Goal: Information Seeking & Learning: Check status

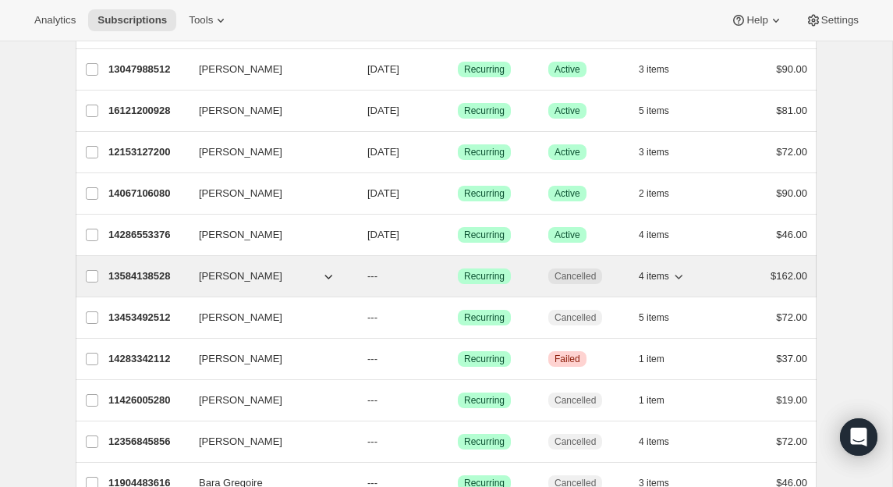
scroll to position [1319, 0]
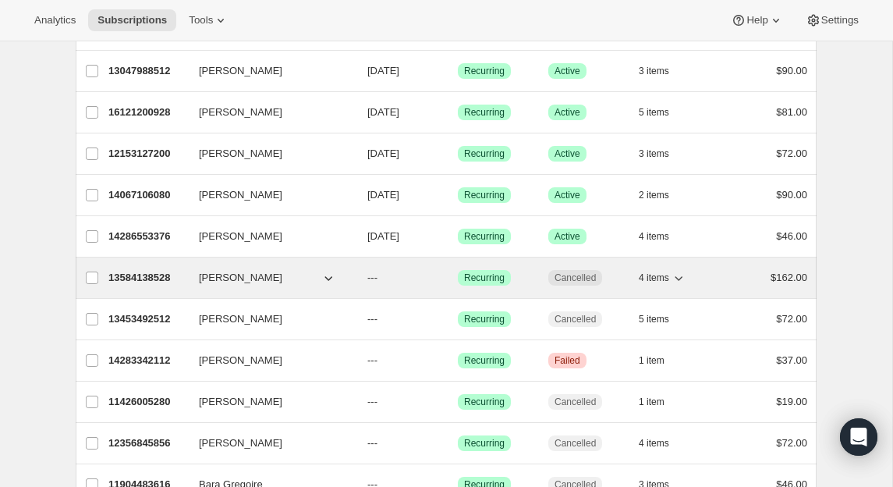
click at [171, 272] on p "13584138528" at bounding box center [147, 278] width 78 height 16
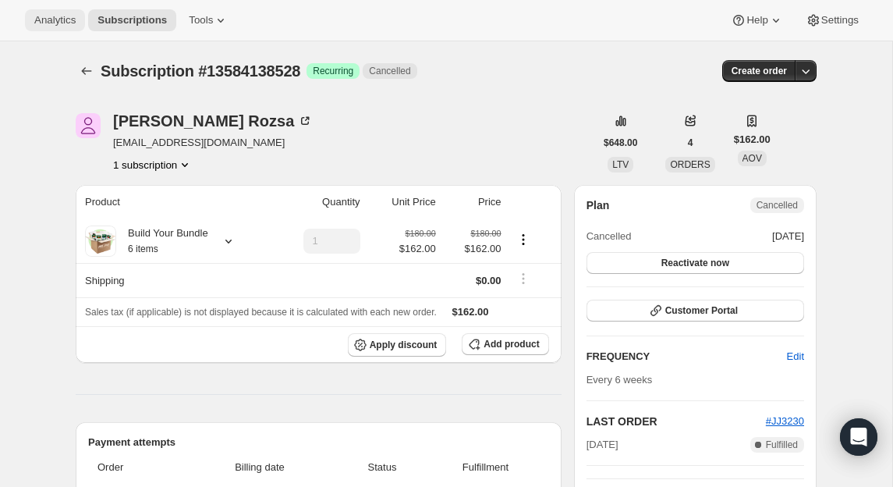
click at [62, 20] on span "Analytics" at bounding box center [54, 20] width 41 height 12
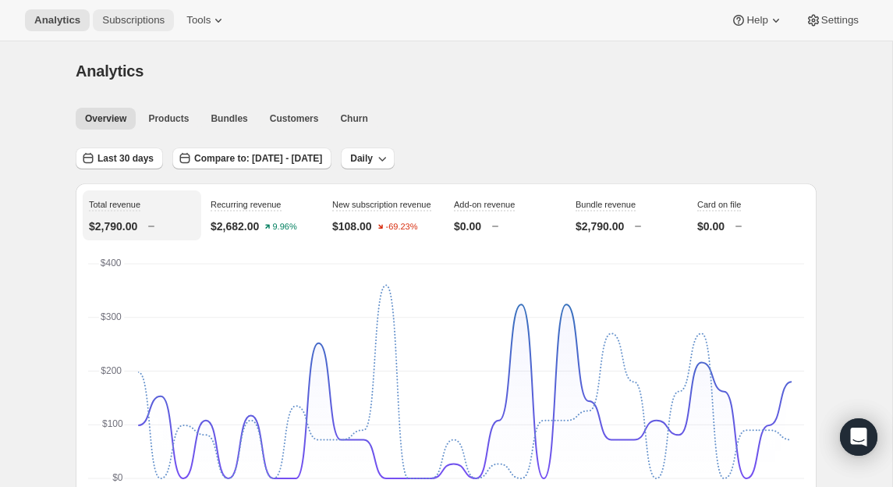
click at [154, 19] on span "Subscriptions" at bounding box center [133, 20] width 62 height 12
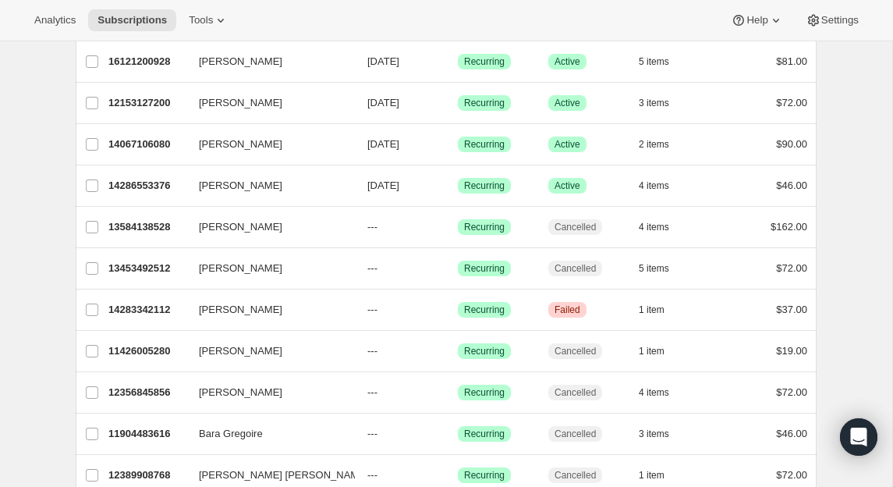
scroll to position [1321, 0]
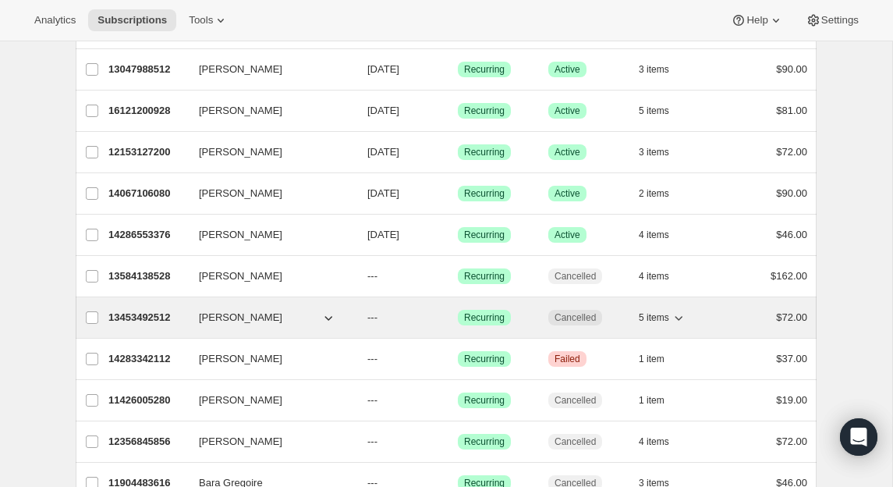
click at [215, 320] on span "[PERSON_NAME]" at bounding box center [240, 318] width 83 height 16
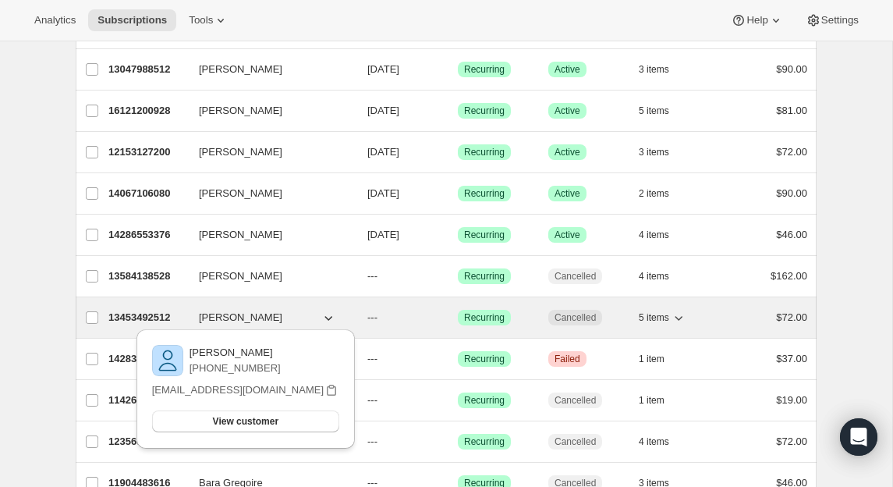
click at [170, 318] on p "13453492512" at bounding box center [147, 318] width 78 height 16
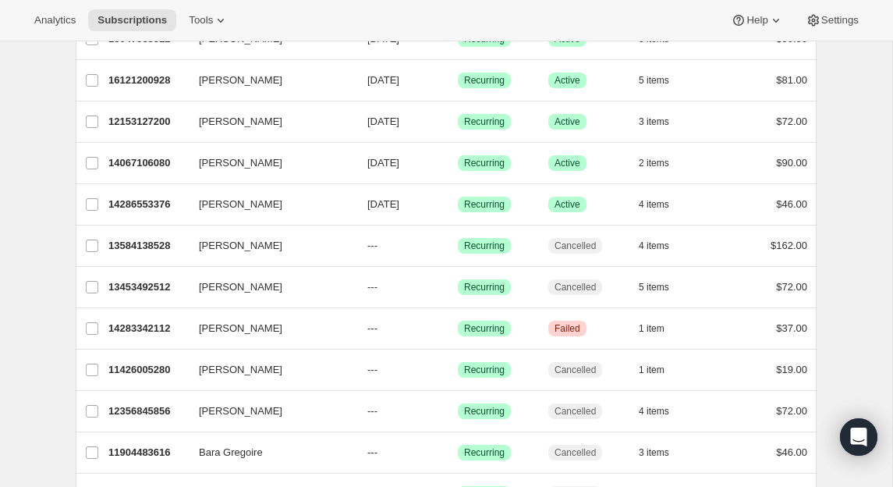
scroll to position [1375, 0]
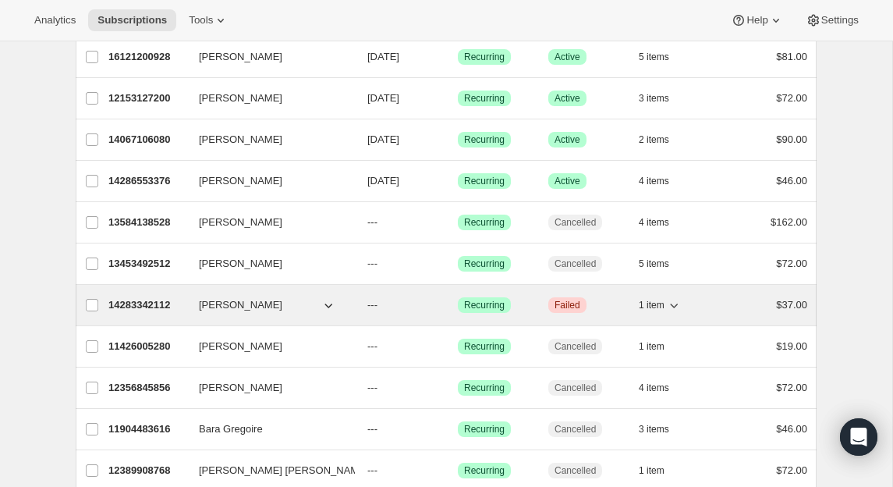
click at [162, 305] on p "14283342112" at bounding box center [147, 305] width 78 height 16
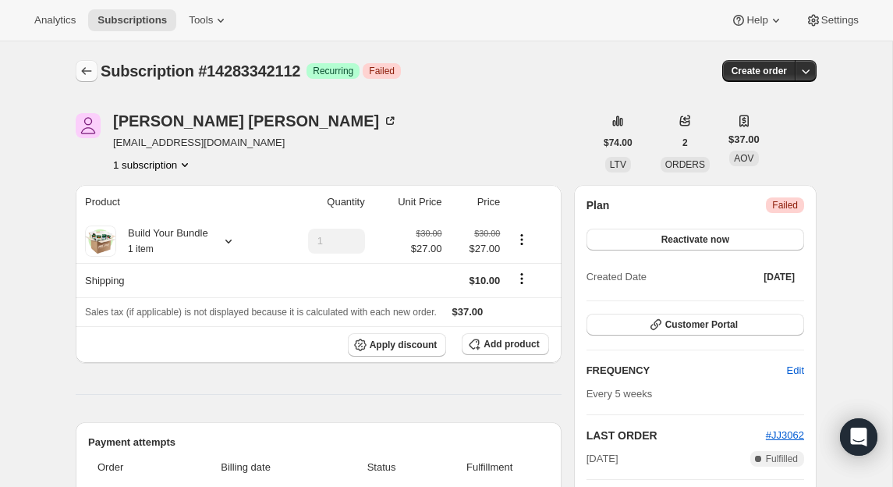
click at [91, 75] on icon "Subscriptions" at bounding box center [87, 71] width 16 height 16
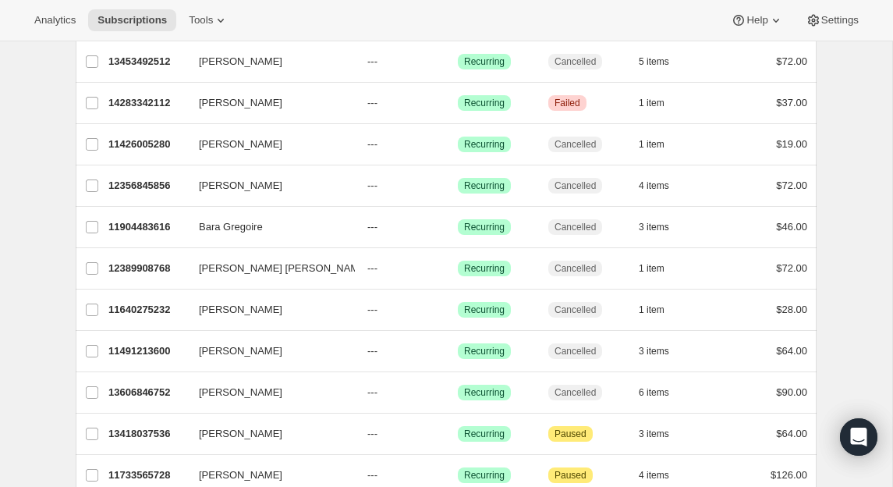
scroll to position [1575, 0]
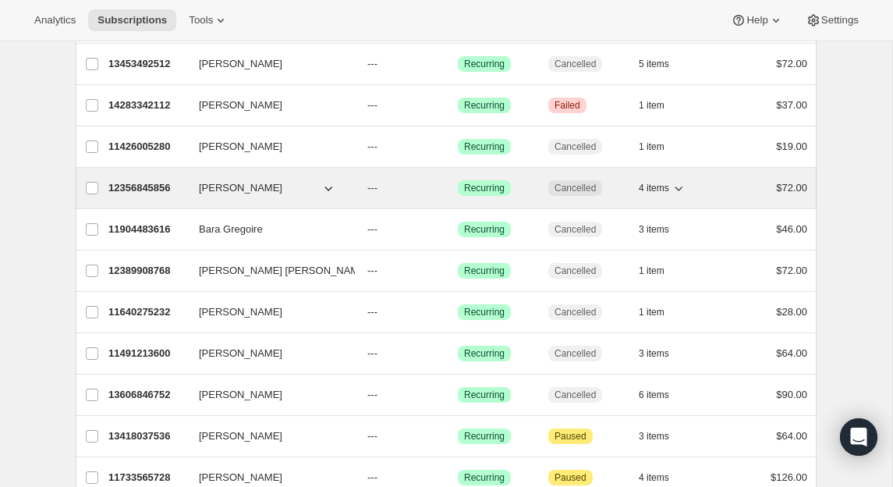
click at [151, 185] on p "12356845856" at bounding box center [147, 188] width 78 height 16
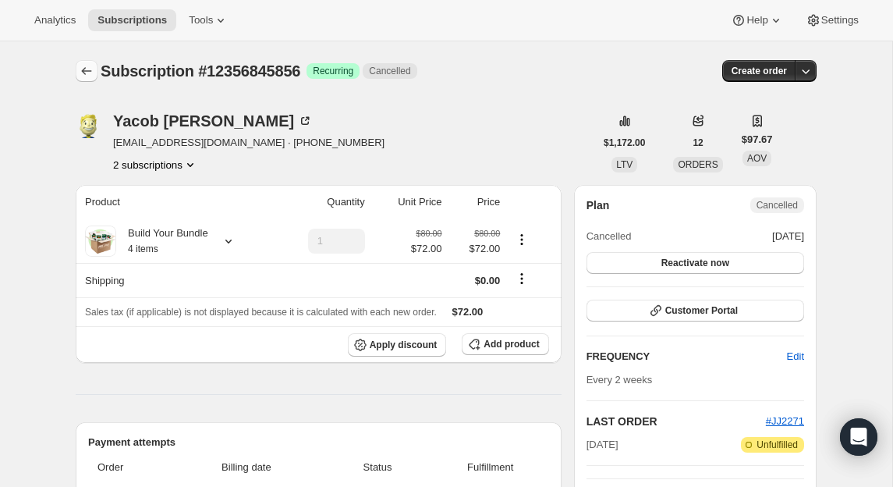
click at [91, 69] on icon "Subscriptions" at bounding box center [87, 71] width 16 height 16
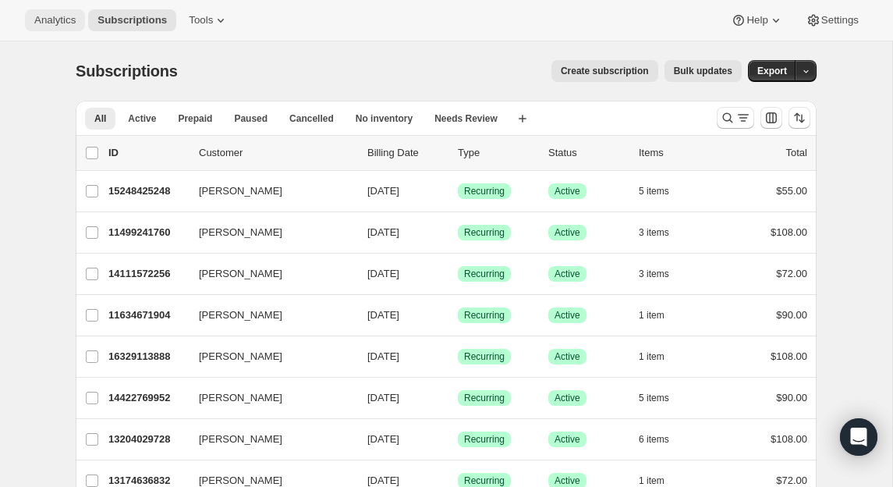
click at [54, 30] on button "Analytics" at bounding box center [55, 20] width 60 height 22
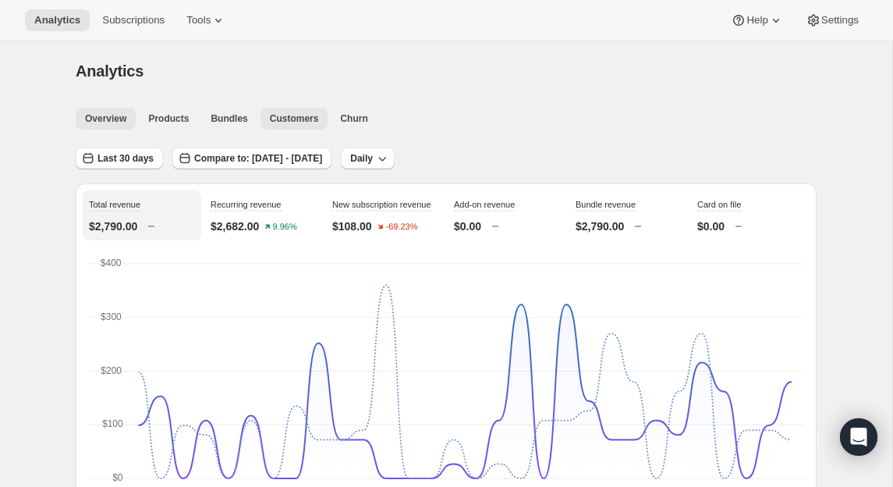
click at [289, 124] on span "Customers" at bounding box center [294, 118] width 49 height 12
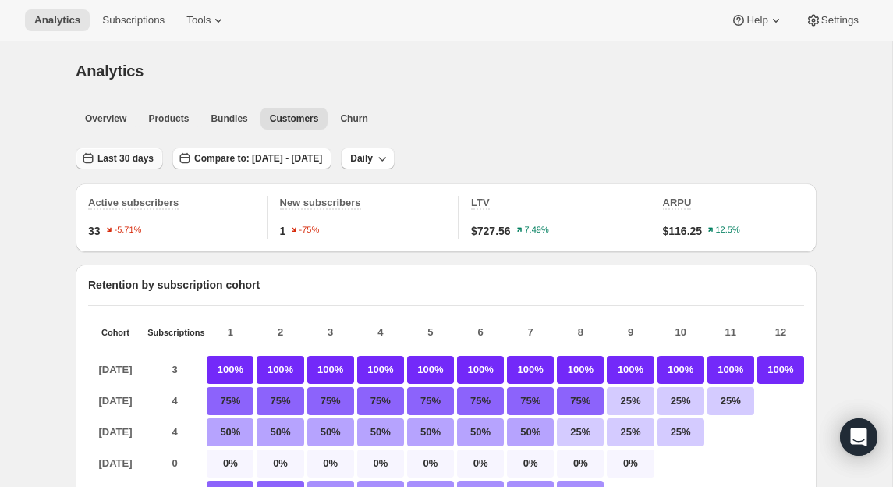
click at [112, 154] on span "Last 30 days" at bounding box center [126, 158] width 56 height 12
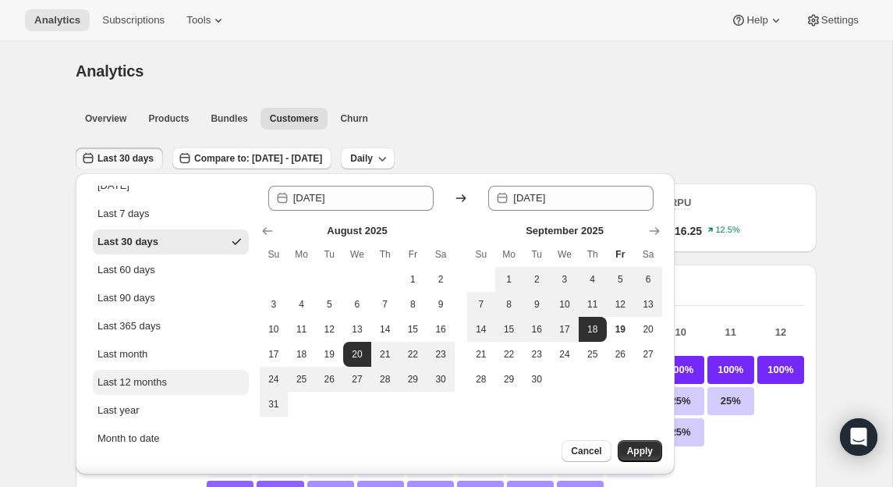
scroll to position [67, 0]
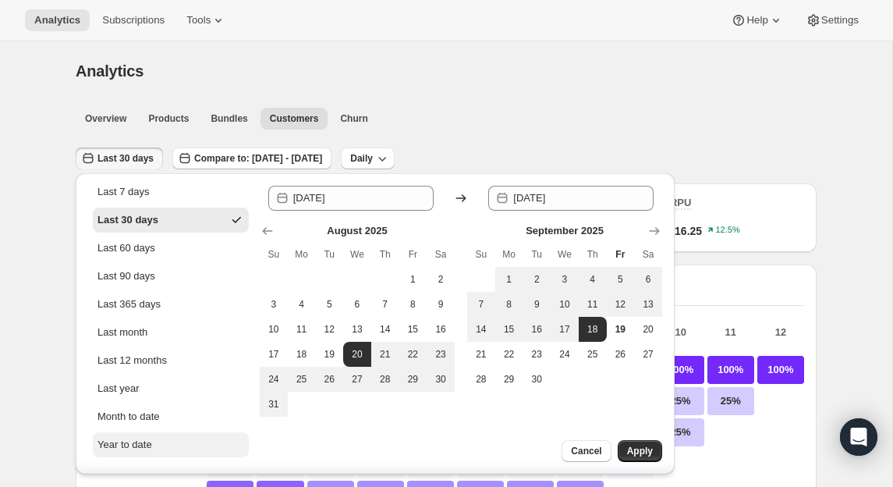
click at [127, 437] on div "Year to date" at bounding box center [125, 445] width 55 height 16
type input "2025-01-01"
type input "2025-09-19"
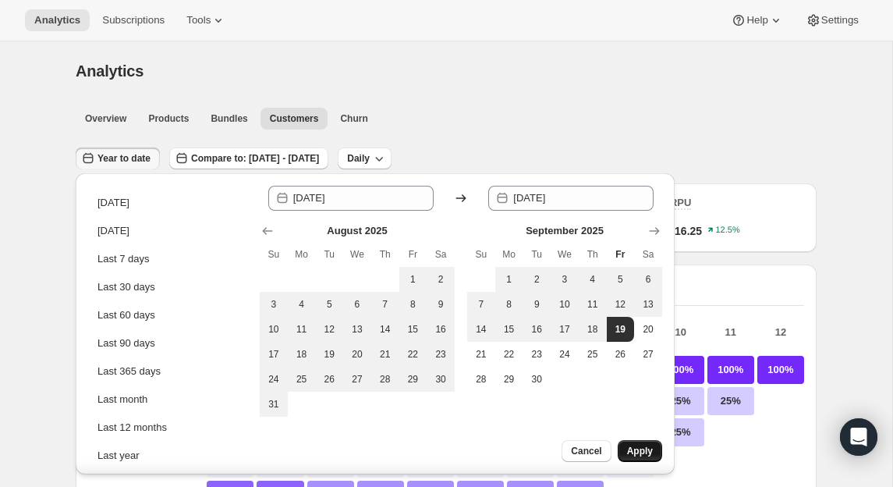
click at [637, 445] on span "Apply" at bounding box center [640, 451] width 26 height 12
